Goal: Task Accomplishment & Management: Use online tool/utility

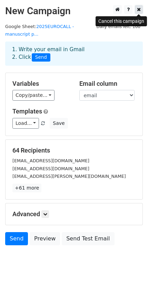
click at [139, 9] on icon at bounding box center [139, 9] width 4 height 5
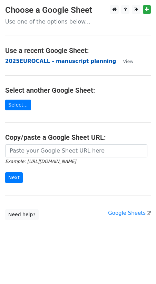
click at [65, 63] on strong "2025EUROCALL - manuscript planning" at bounding box center [60, 61] width 111 height 6
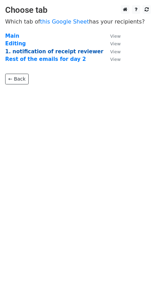
click at [70, 48] on strong "1. notification of receipt reviewer" at bounding box center [54, 51] width 98 height 6
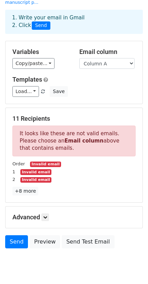
scroll to position [47, 0]
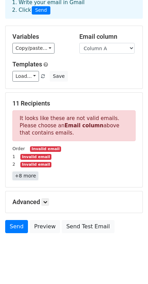
click at [28, 171] on link "+8 more" at bounding box center [25, 175] width 26 height 9
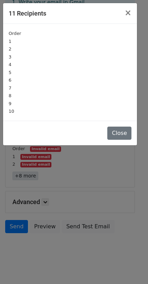
scroll to position [39, 0]
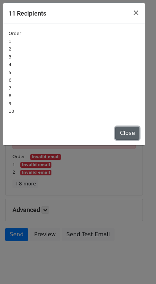
click at [130, 130] on button "Close" at bounding box center [127, 133] width 24 height 13
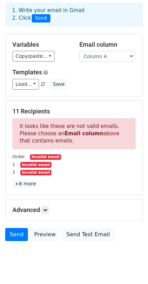
click at [40, 154] on small "Invalid email" at bounding box center [45, 157] width 31 height 6
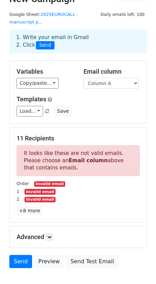
scroll to position [0, 0]
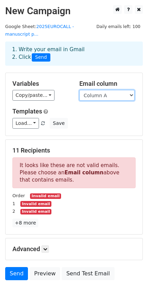
click at [128, 90] on select "Column A Column B Column C Column D Column E Column F Column G Column H Column …" at bounding box center [107, 95] width 55 height 11
select select "Column E"
click at [80, 90] on select "Column A Column B Column C Column D Column E Column F Column G Column H Column …" at bounding box center [107, 95] width 55 height 11
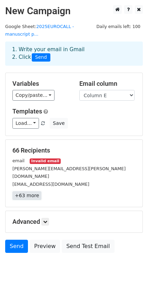
click at [29, 191] on link "+63 more" at bounding box center [26, 195] width 29 height 9
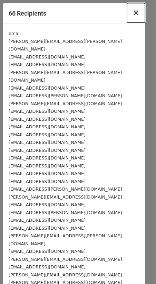
click at [133, 12] on span "×" at bounding box center [136, 13] width 7 height 10
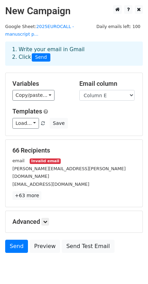
click at [31, 158] on small "Invalid email" at bounding box center [45, 161] width 31 height 6
click at [36, 191] on link "+63 more" at bounding box center [26, 195] width 29 height 9
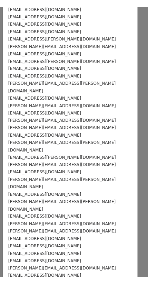
scroll to position [292, 0]
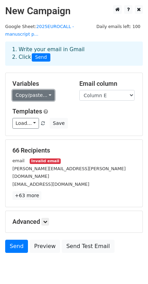
click at [48, 90] on link "Copy/paste..." at bounding box center [33, 95] width 42 height 11
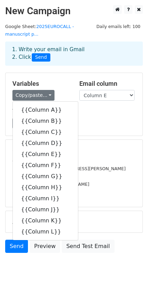
click at [90, 118] on div "Load... EUROCALL 2024 - Important notice about your manuscript EUROCALL 2024 - …" at bounding box center [74, 123] width 134 height 11
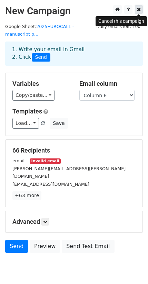
click at [140, 10] on icon at bounding box center [139, 9] width 4 height 5
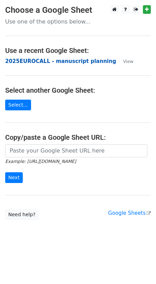
click at [68, 62] on strong "2025EUROCALL - manuscript planning" at bounding box center [60, 61] width 111 height 6
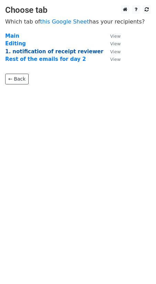
click at [55, 52] on strong "1. notification of receipt reviewer" at bounding box center [54, 51] width 98 height 6
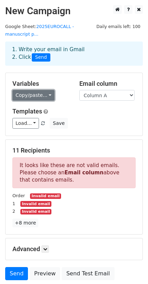
click at [47, 90] on link "Copy/paste..." at bounding box center [33, 95] width 42 height 11
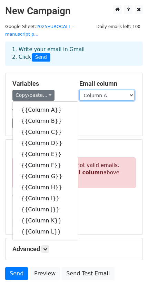
click at [132, 90] on select "Column A Column B Column C Column D Column E Column F Column G Column H Column …" at bounding box center [107, 95] width 55 height 11
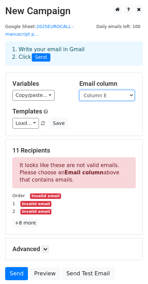
click at [80, 90] on select "Column A Column B Column C Column D Column E Column F Column G Column H Column …" at bounding box center [107, 95] width 55 height 11
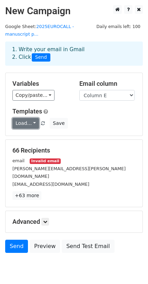
click at [31, 118] on link "Load..." at bounding box center [25, 123] width 27 height 11
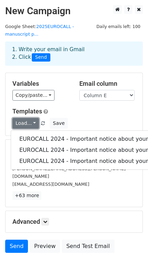
click at [31, 118] on link "Load..." at bounding box center [25, 123] width 27 height 11
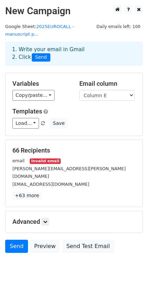
click at [40, 158] on small "Invalid email" at bounding box center [45, 161] width 31 height 6
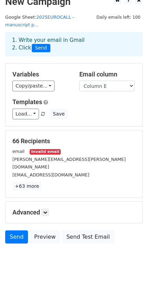
scroll to position [12, 0]
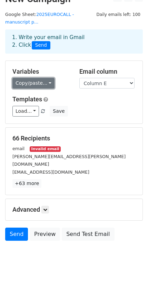
click at [44, 78] on link "Copy/paste..." at bounding box center [33, 83] width 42 height 11
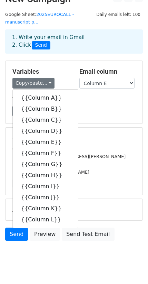
click at [85, 111] on div "Variables Copy/paste... {{Column A}} {{Column B}} {{Column C}} {{Column D}} {{C…" at bounding box center [74, 92] width 137 height 63
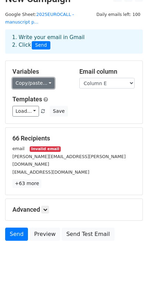
click at [46, 78] on link "Copy/paste..." at bounding box center [33, 83] width 42 height 11
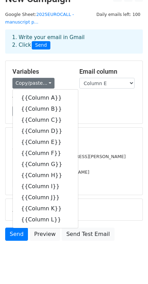
click at [80, 112] on div "Variables Copy/paste... {{Column A}} {{Column B}} {{Column C}} {{Column D}} {{C…" at bounding box center [74, 92] width 137 height 63
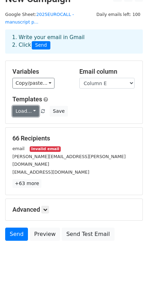
click at [35, 106] on link "Load..." at bounding box center [25, 111] width 27 height 11
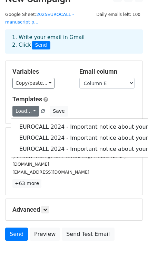
click at [90, 106] on div "Load... EUROCALL 2024 - Important notice about your manuscript EUROCALL 2024 - …" at bounding box center [74, 111] width 134 height 11
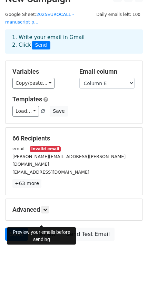
click at [48, 227] on link "Preview" at bounding box center [45, 233] width 30 height 13
click at [45, 227] on link "Preview" at bounding box center [45, 233] width 30 height 13
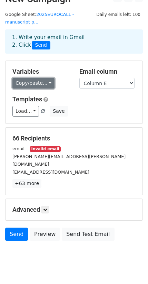
click at [48, 78] on link "Copy/paste..." at bounding box center [33, 83] width 42 height 11
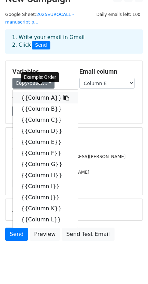
click at [48, 92] on link "{{Column A}}" at bounding box center [45, 97] width 65 height 11
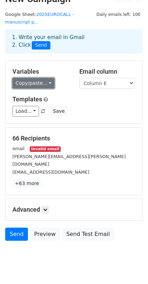
click at [47, 78] on link "Copy/paste..." at bounding box center [33, 83] width 42 height 11
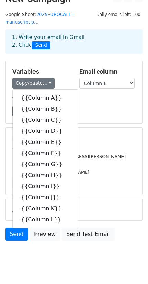
click at [70, 95] on h5 "Templates" at bounding box center [73, 99] width 123 height 8
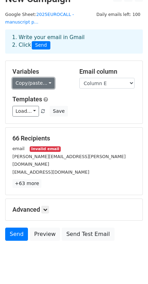
click at [45, 78] on link "Copy/paste..." at bounding box center [33, 83] width 42 height 11
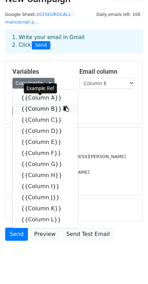
click at [39, 103] on link "{{Column B}}" at bounding box center [45, 108] width 65 height 11
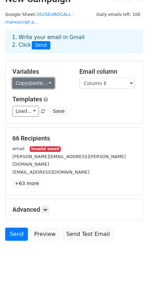
click at [46, 78] on link "Copy/paste..." at bounding box center [33, 83] width 42 height 11
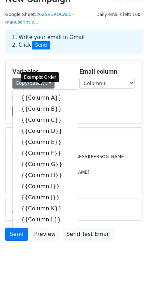
drag, startPoint x: 22, startPoint y: 89, endPoint x: 70, endPoint y: 80, distance: 49.0
click at [70, 80] on div "Variables Copy/paste... {{Column A}} {{Column B}} {{Column C}} {{Column D}} {{C…" at bounding box center [40, 78] width 67 height 21
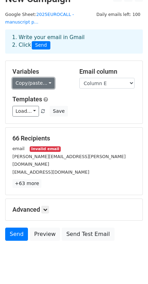
click at [45, 78] on link "Copy/paste..." at bounding box center [33, 83] width 42 height 11
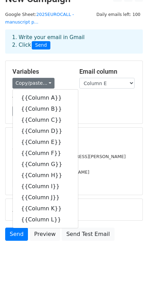
click at [105, 128] on div "66 Recipients email Invalid email silvia.puig@urv.cat marnilynne.manegre@urv.ca…" at bounding box center [74, 161] width 137 height 67
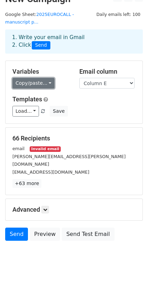
click at [46, 80] on link "Copy/paste..." at bounding box center [33, 83] width 42 height 11
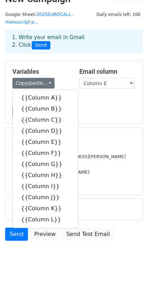
click at [74, 109] on div "Variables Copy/paste... {{Column A}} {{Column B}} {{Column C}} {{Column D}} {{C…" at bounding box center [74, 92] width 137 height 63
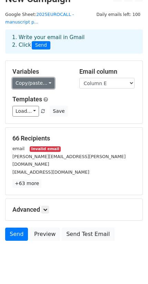
click at [48, 78] on link "Copy/paste..." at bounding box center [33, 83] width 42 height 11
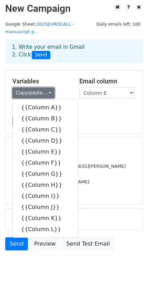
scroll to position [0, 0]
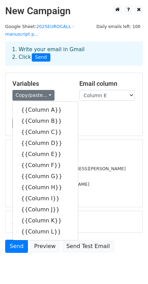
click at [105, 99] on div "Variables Copy/paste... {{Column A}} {{Column B}} {{Column C}} {{Column D}} {{C…" at bounding box center [74, 104] width 137 height 63
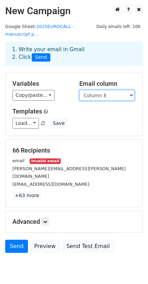
click at [133, 90] on select "Column A Column B Column C Column D Column E Column F Column G Column H Column …" at bounding box center [107, 95] width 55 height 11
click at [65, 97] on div "Variables Copy/paste... {{Column A}} {{Column B}} {{Column C}} {{Column D}} {{C…" at bounding box center [74, 104] width 137 height 63
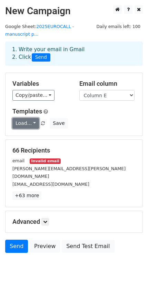
click at [32, 118] on link "Load..." at bounding box center [25, 123] width 27 height 11
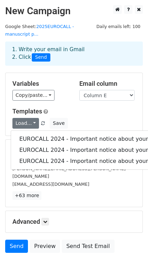
click at [82, 118] on div "Load... EUROCALL 2024 - Important notice about your manuscript EUROCALL 2024 - …" at bounding box center [74, 123] width 134 height 11
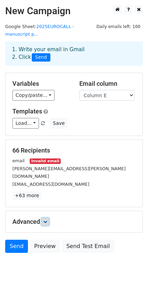
click at [47, 220] on icon at bounding box center [45, 222] width 4 height 4
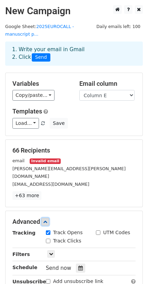
click at [47, 220] on icon at bounding box center [45, 222] width 4 height 4
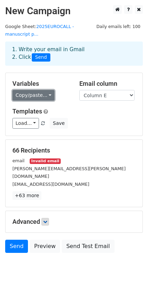
click at [44, 90] on link "Copy/paste..." at bounding box center [33, 95] width 42 height 11
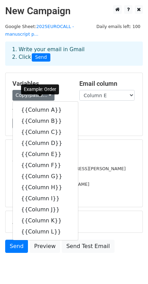
drag, startPoint x: 36, startPoint y: 103, endPoint x: 64, endPoint y: 81, distance: 35.7
click at [64, 81] on div "Variables Copy/paste... {{Column A}} {{Column B}} {{Column C}} {{Column D}} {{C…" at bounding box center [40, 90] width 67 height 21
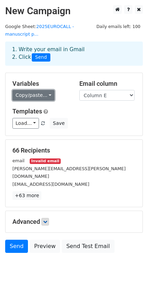
click at [47, 90] on link "Copy/paste..." at bounding box center [33, 95] width 42 height 11
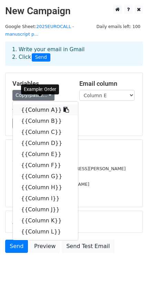
click at [44, 104] on link "{{Column A}}" at bounding box center [45, 109] width 65 height 11
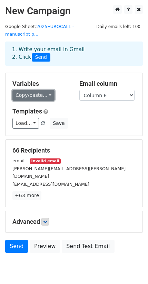
click at [48, 90] on link "Copy/paste..." at bounding box center [33, 95] width 42 height 11
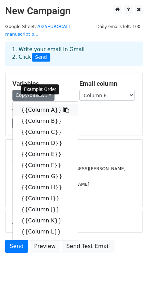
click at [64, 107] on icon at bounding box center [67, 110] width 6 height 6
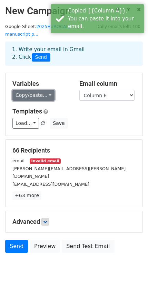
click at [47, 90] on link "Copy/paste..." at bounding box center [33, 95] width 42 height 11
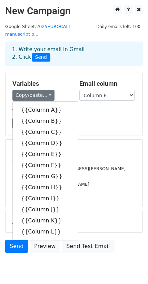
click at [92, 124] on div "Variables Copy/paste... {{Column A}} {{Column B}} {{Column C}} {{Column D}} {{C…" at bounding box center [74, 104] width 137 height 63
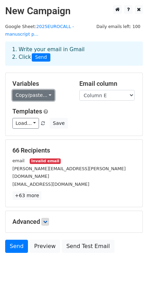
click at [21, 90] on link "Copy/paste..." at bounding box center [33, 95] width 42 height 11
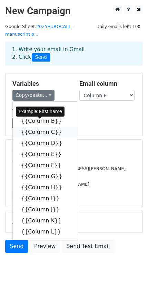
drag, startPoint x: 35, startPoint y: 123, endPoint x: 29, endPoint y: 122, distance: 5.6
click at [29, 127] on link "{{Column C}}" at bounding box center [45, 132] width 65 height 11
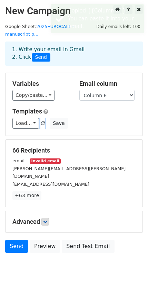
click at [29, 122] on div "Variables Copy/paste... {{Column A}} {{Column B}} {{Column C}} {{Column D}} {{C…" at bounding box center [74, 104] width 137 height 63
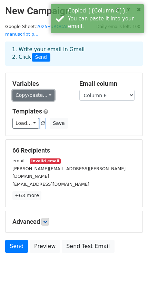
click at [37, 90] on link "Copy/paste..." at bounding box center [33, 95] width 42 height 11
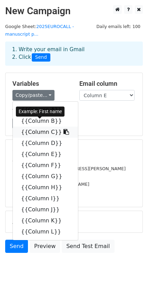
click at [64, 129] on icon at bounding box center [67, 132] width 6 height 6
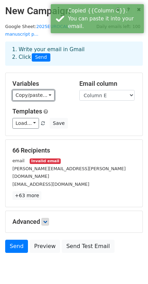
click at [47, 93] on link "Copy/paste..." at bounding box center [33, 95] width 42 height 11
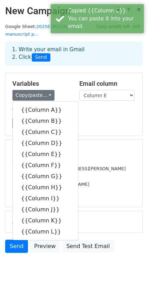
click at [93, 118] on div "Load... EUROCALL 2024 - Important notice about your manuscript EUROCALL 2024 - …" at bounding box center [74, 123] width 134 height 11
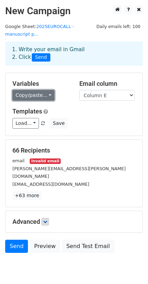
click at [46, 90] on link "Copy/paste..." at bounding box center [33, 95] width 42 height 11
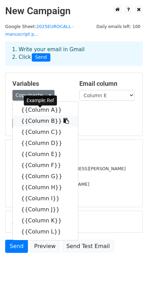
click at [64, 118] on icon at bounding box center [67, 121] width 6 height 6
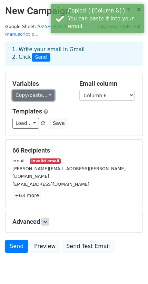
click at [31, 90] on link "Copy/paste..." at bounding box center [33, 95] width 42 height 11
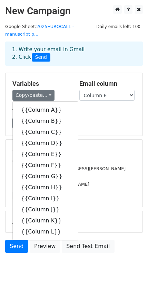
click at [75, 108] on div "Templates Load... EUROCALL 2024 - Important notice about your manuscript EUROCA…" at bounding box center [74, 118] width 134 height 21
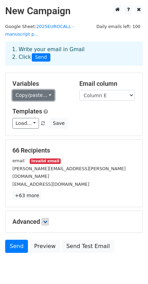
click at [49, 90] on link "Copy/paste..." at bounding box center [33, 95] width 42 height 11
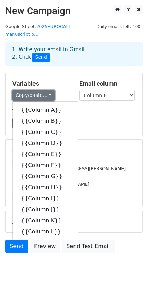
click at [49, 90] on link "Copy/paste..." at bounding box center [33, 95] width 42 height 11
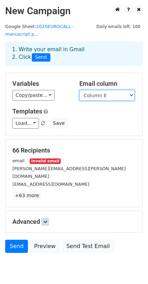
click at [119, 90] on select "Column A Column B Column C Column D Column E Column F Column G Column H Column …" at bounding box center [107, 95] width 55 height 11
click at [80, 90] on select "Column A Column B Column C Column D Column E Column F Column G Column H Column …" at bounding box center [107, 95] width 55 height 11
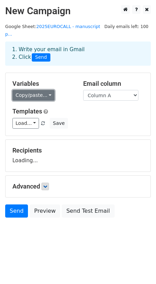
click at [48, 90] on link "Copy/paste..." at bounding box center [33, 95] width 42 height 11
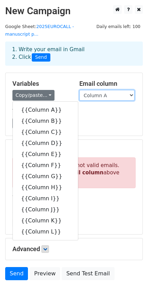
click at [126, 90] on select "Column A Column B Column C Column D Column E Column F Column G Column H Column …" at bounding box center [107, 95] width 55 height 11
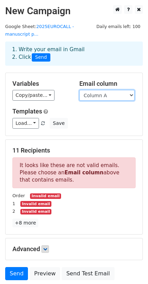
select select "Column E"
click at [80, 90] on select "Column A Column B Column C Column D Column E Column F Column G Column H Column …" at bounding box center [107, 95] width 55 height 11
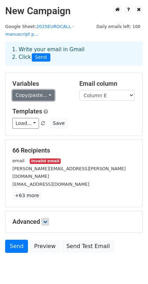
click at [48, 90] on link "Copy/paste..." at bounding box center [33, 95] width 42 height 11
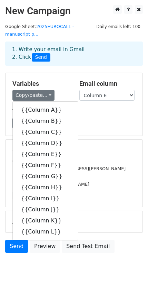
click at [93, 118] on div "Load... EUROCALL 2024 - Important notice about your manuscript EUROCALL 2024 - …" at bounding box center [74, 123] width 134 height 11
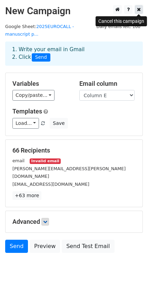
click at [139, 8] on icon at bounding box center [139, 9] width 4 height 5
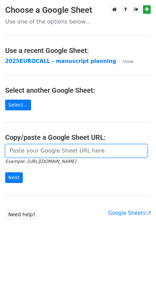
click at [50, 150] on input "url" at bounding box center [76, 150] width 142 height 13
paste input "[URL][DOMAIN_NAME]"
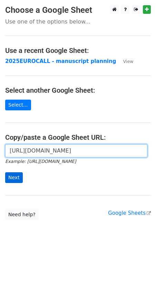
type input "https://docs.google.com/spreadsheets/d/1aN9lPzhXqH2GVE1YIzUfeRetvj1tz2Od6z5QU6l…"
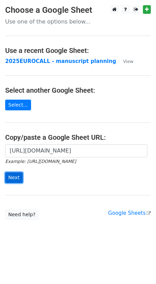
click at [19, 174] on input "Next" at bounding box center [14, 177] width 18 height 11
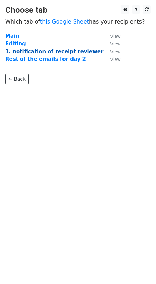
click at [51, 51] on strong "1. notification of receipt reviewer" at bounding box center [54, 51] width 98 height 6
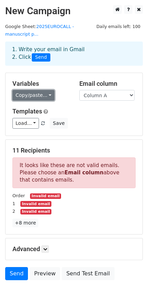
click at [45, 90] on link "Copy/paste..." at bounding box center [33, 95] width 42 height 11
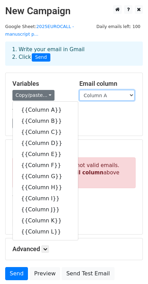
click at [127, 90] on select "Column A Column B Column C Column D Column E Column F Column G Column H Column …" at bounding box center [107, 95] width 55 height 11
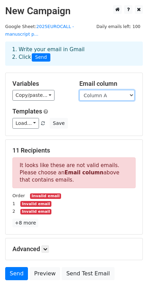
select select "Column E"
click at [80, 90] on select "Column A Column B Column C Column D Column E Column F Column G Column H Column …" at bounding box center [107, 95] width 55 height 11
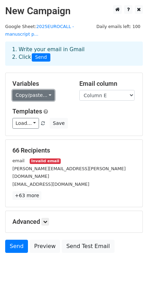
click at [49, 90] on link "Copy/paste..." at bounding box center [33, 95] width 42 height 11
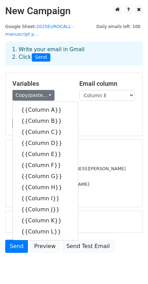
click at [80, 108] on h5 "Templates" at bounding box center [73, 112] width 123 height 8
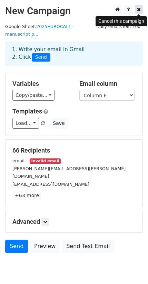
click at [138, 10] on icon at bounding box center [139, 9] width 4 height 5
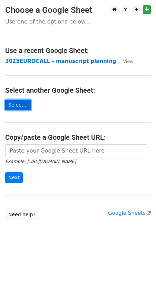
click at [15, 108] on link "Select..." at bounding box center [18, 105] width 26 height 11
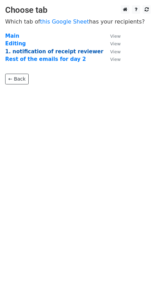
click at [38, 52] on strong "1. notification of receipt reviewer" at bounding box center [54, 51] width 98 height 6
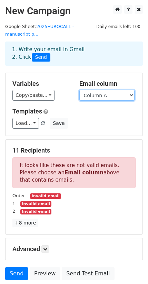
click at [103, 90] on select "Column A Column B Column C Column D Column E Column F Column G Column H Column …" at bounding box center [107, 95] width 55 height 11
select select "Column E"
click at [80, 90] on select "Column A Column B Column C Column D Column E Column F Column G Column H Column …" at bounding box center [107, 95] width 55 height 11
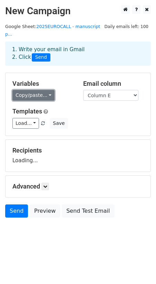
click at [45, 90] on link "Copy/paste..." at bounding box center [33, 95] width 42 height 11
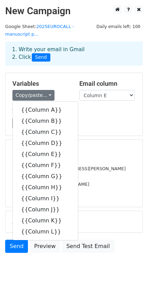
click at [80, 108] on h5 "Templates" at bounding box center [73, 112] width 123 height 8
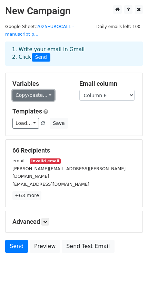
click at [45, 90] on link "Copy/paste..." at bounding box center [33, 95] width 42 height 11
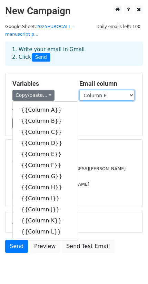
click at [119, 90] on select "Column A Column B Column C Column D Column E Column F Column G Column H Column …" at bounding box center [107, 95] width 55 height 11
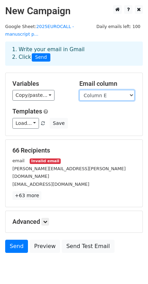
click at [80, 90] on select "Column A Column B Column C Column D Column E Column F Column G Column H Column …" at bounding box center [107, 95] width 55 height 11
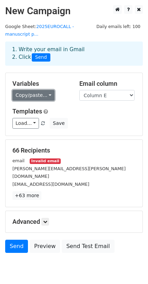
click at [49, 90] on link "Copy/paste..." at bounding box center [33, 95] width 42 height 11
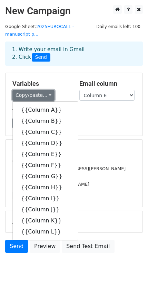
scroll to position [12, 0]
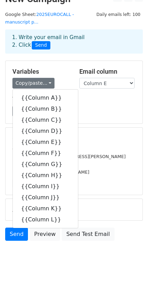
click at [79, 106] on div "Load... EUROCALL 2024 - Important notice about your manuscript EUROCALL 2024 - …" at bounding box center [74, 111] width 134 height 11
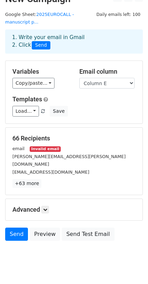
scroll to position [0, 0]
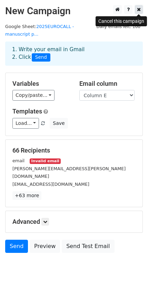
click at [138, 10] on icon at bounding box center [139, 9] width 4 height 5
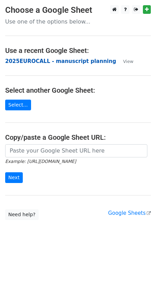
click at [48, 59] on strong "2025EUROCALL - manuscript planning" at bounding box center [60, 61] width 111 height 6
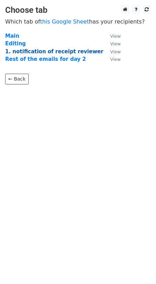
click at [55, 50] on strong "1. notification of receipt reviewer" at bounding box center [54, 51] width 98 height 6
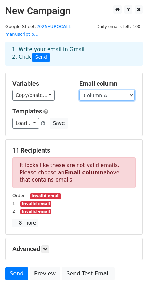
click at [128, 90] on select "Column A Column B Column C Column D Column E Column F Column G Column H Column …" at bounding box center [107, 95] width 55 height 11
select select "Column E"
click at [80, 90] on select "Column A Column B Column C Column D Column E Column F Column G Column H Column …" at bounding box center [107, 95] width 55 height 11
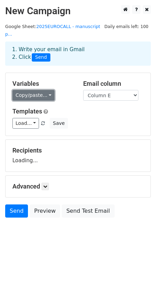
click at [46, 90] on link "Copy/paste..." at bounding box center [33, 95] width 42 height 11
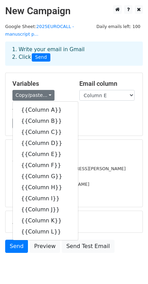
click at [90, 123] on div "Variables Copy/paste... {{Column A}} {{Column B}} {{Column C}} {{Column D}} {{C…" at bounding box center [74, 104] width 137 height 63
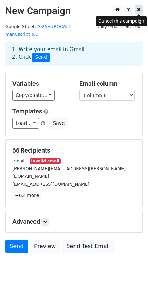
click at [142, 9] on link at bounding box center [139, 9] width 8 height 9
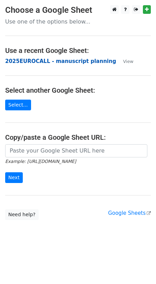
click at [80, 60] on strong "2025EUROCALL - manuscript planning" at bounding box center [60, 61] width 111 height 6
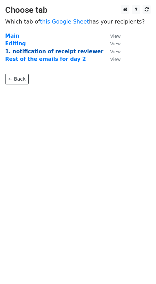
click at [54, 49] on strong "1. notification of receipt reviewer" at bounding box center [54, 51] width 98 height 6
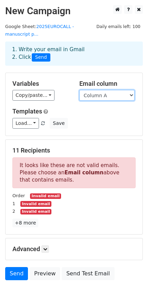
click at [125, 90] on select "Column A Column B Column C Column D Column E Column F Column G Column H Column …" at bounding box center [107, 95] width 55 height 11
select select "Column E"
click at [80, 90] on select "Column A Column B Column C Column D Column E Column F Column G Column H Column …" at bounding box center [107, 95] width 55 height 11
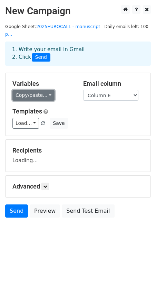
click at [42, 90] on link "Copy/paste..." at bounding box center [33, 95] width 42 height 11
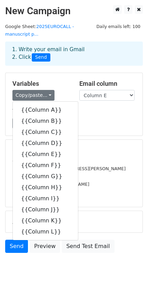
click at [65, 80] on h5 "Variables" at bounding box center [40, 84] width 57 height 8
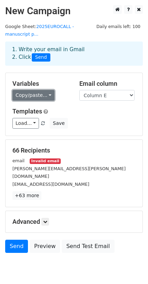
click at [49, 90] on link "Copy/paste..." at bounding box center [33, 95] width 42 height 11
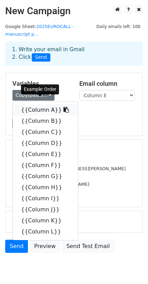
click at [46, 104] on link "{{Column A}}" at bounding box center [45, 109] width 65 height 11
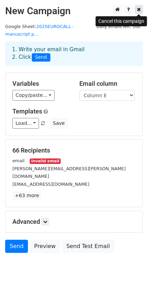
click at [137, 10] on icon at bounding box center [139, 9] width 4 height 5
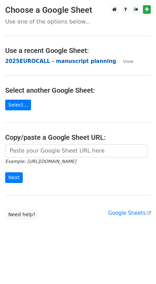
click at [78, 63] on strong "2025EUROCALL - manuscript planning" at bounding box center [60, 61] width 111 height 6
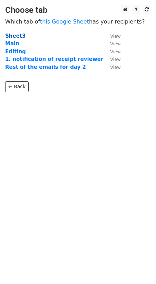
click at [17, 35] on strong "Sheet3" at bounding box center [15, 36] width 20 height 6
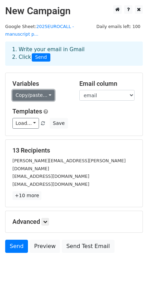
click at [45, 90] on link "Copy/paste..." at bounding box center [33, 95] width 42 height 11
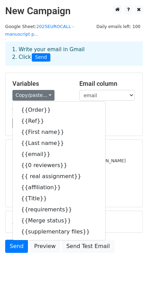
click at [115, 120] on div "Load... EUROCALL 2024 - Important notice about your manuscript EUROCALL 2024 - …" at bounding box center [74, 123] width 134 height 11
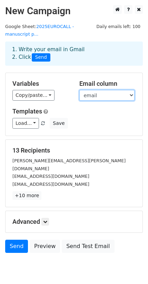
click at [130, 90] on select "Order Ref First name Last name email 0 reviewers real assignment affiliation Ti…" at bounding box center [107, 95] width 55 height 11
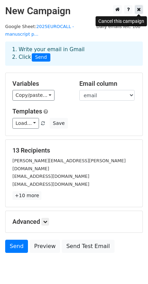
click at [140, 10] on icon at bounding box center [139, 9] width 4 height 5
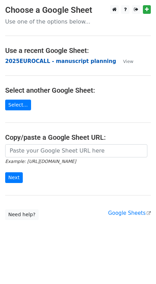
click at [74, 61] on strong "2025EUROCALL - manuscript planning" at bounding box center [60, 61] width 111 height 6
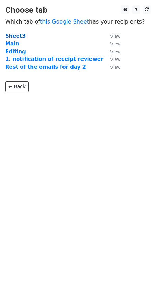
click at [15, 34] on strong "Sheet3" at bounding box center [15, 36] width 20 height 6
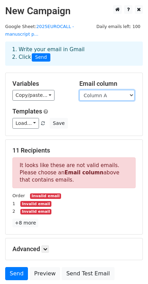
click at [127, 90] on select "Column A Column B Column C Column D Column E Column F Column G Column H Column …" at bounding box center [107, 95] width 55 height 11
select select "Column E"
click at [80, 90] on select "Column A Column B Column C Column D Column E Column F Column G Column H Column …" at bounding box center [107, 95] width 55 height 11
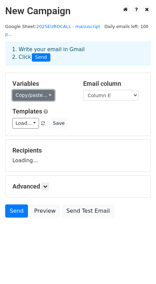
click at [47, 90] on link "Copy/paste..." at bounding box center [33, 95] width 42 height 11
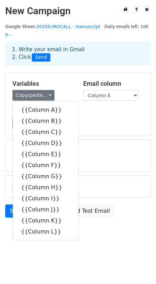
click at [88, 118] on div "Load... EUROCALL 2024 - Important notice about your manuscript EUROCALL 2024 - …" at bounding box center [78, 123] width 142 height 11
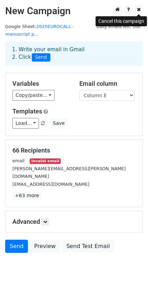
drag, startPoint x: 142, startPoint y: 8, endPoint x: 143, endPoint y: 12, distance: 4.6
click at [142, 8] on link at bounding box center [139, 9] width 8 height 9
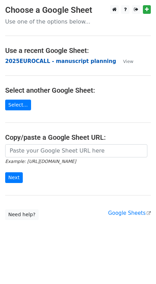
click at [53, 61] on strong "2025EUROCALL - manuscript planning" at bounding box center [60, 61] width 111 height 6
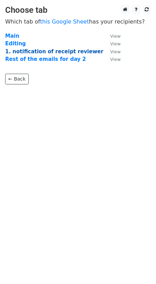
click at [49, 50] on strong "1. notification of receipt reviewer" at bounding box center [54, 51] width 98 height 6
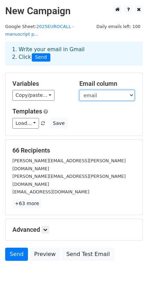
click at [130, 90] on select "Order Ref First name Last name email 0.38 reviewers real assignment affiliation…" at bounding box center [107, 95] width 55 height 11
click at [142, 75] on div "Variables Copy/paste... {{Order}} {{Ref}} {{First name}} {{Last name}} {{email}…" at bounding box center [74, 104] width 137 height 63
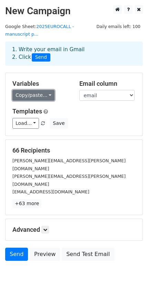
click at [48, 92] on link "Copy/paste..." at bounding box center [33, 95] width 42 height 11
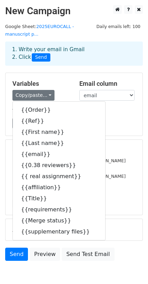
click at [124, 157] on div "[PERSON_NAME][EMAIL_ADDRESS][PERSON_NAME][DOMAIN_NAME]" at bounding box center [74, 165] width 134 height 16
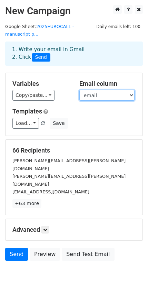
click at [133, 90] on select "Order Ref First name Last name email 0.38 reviewers real assignment affiliation…" at bounding box center [107, 95] width 55 height 11
click at [80, 90] on select "Order Ref First name Last name email 0.38 reviewers real assignment affiliation…" at bounding box center [107, 95] width 55 height 11
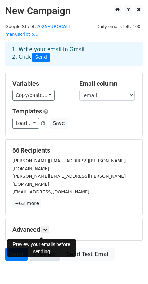
click at [35, 248] on link "Preview" at bounding box center [45, 254] width 30 height 13
click at [34, 118] on link "Load..." at bounding box center [25, 123] width 27 height 11
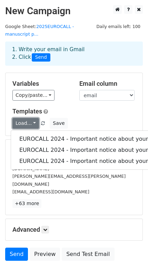
click at [34, 118] on link "Load..." at bounding box center [25, 123] width 27 height 11
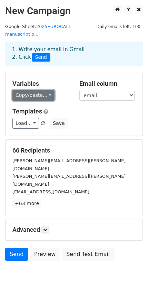
click at [46, 90] on link "Copy/paste..." at bounding box center [33, 95] width 42 height 11
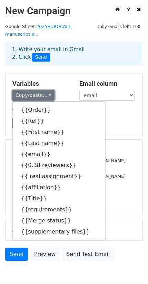
click at [46, 90] on link "Copy/paste..." at bounding box center [33, 95] width 42 height 11
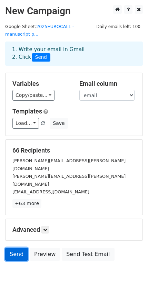
click at [13, 248] on link "Send" at bounding box center [16, 254] width 23 height 13
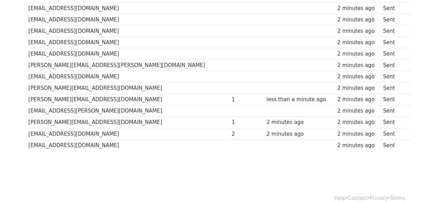
scroll to position [732, 0]
